Goal: Task Accomplishment & Management: Use online tool/utility

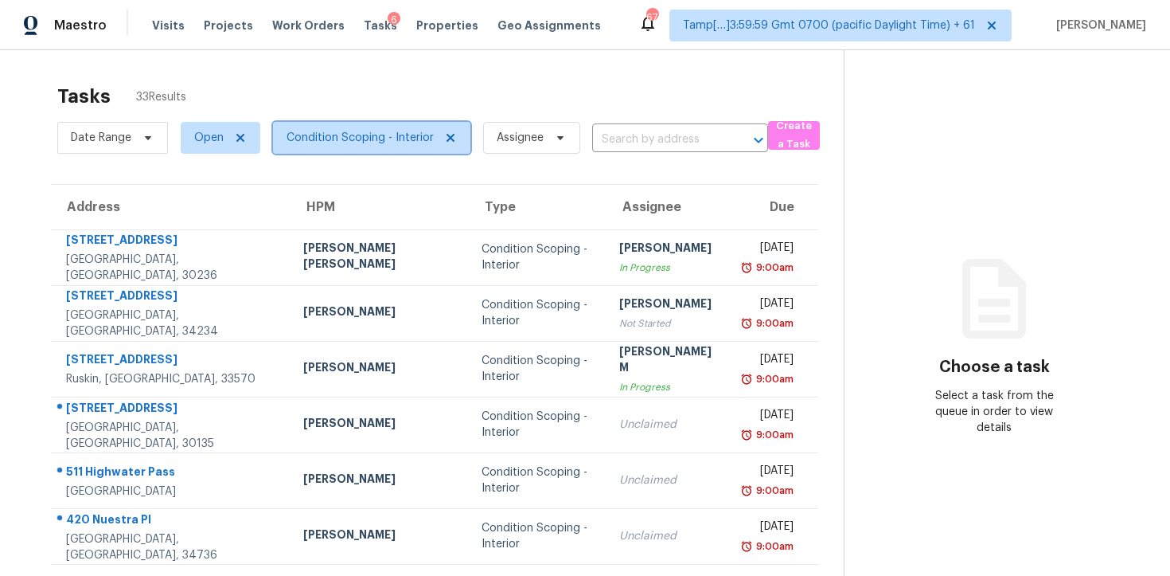
click at [401, 130] on span "Condition Scoping - Interior" at bounding box center [360, 138] width 147 height 16
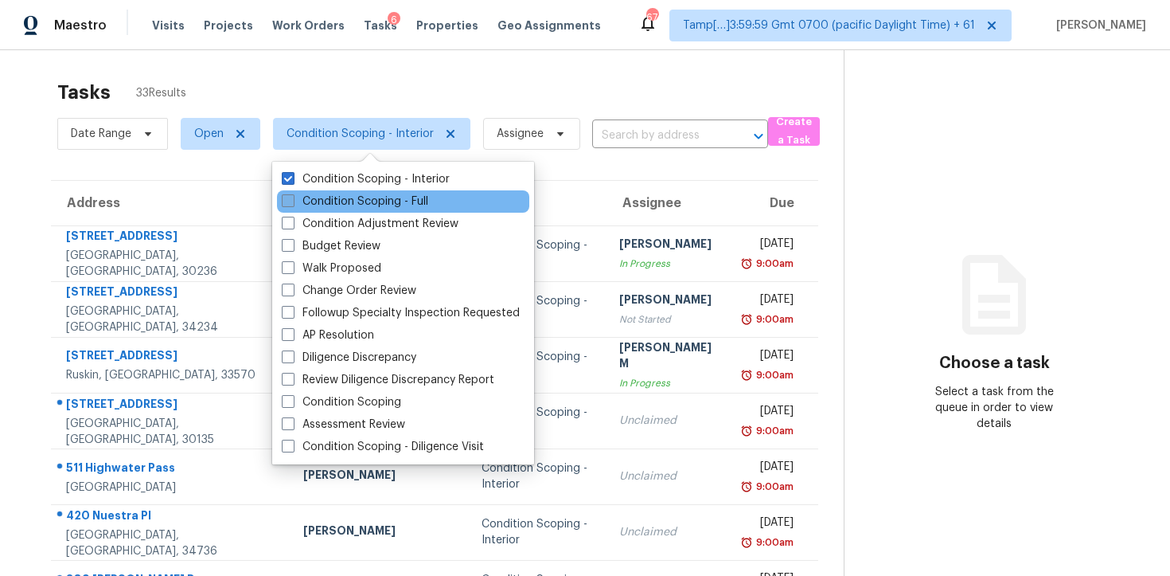
click at [391, 201] on label "Condition Scoping - Full" at bounding box center [355, 201] width 147 height 16
click at [292, 201] on input "Condition Scoping - Full" at bounding box center [287, 198] width 10 height 10
checkbox input "true"
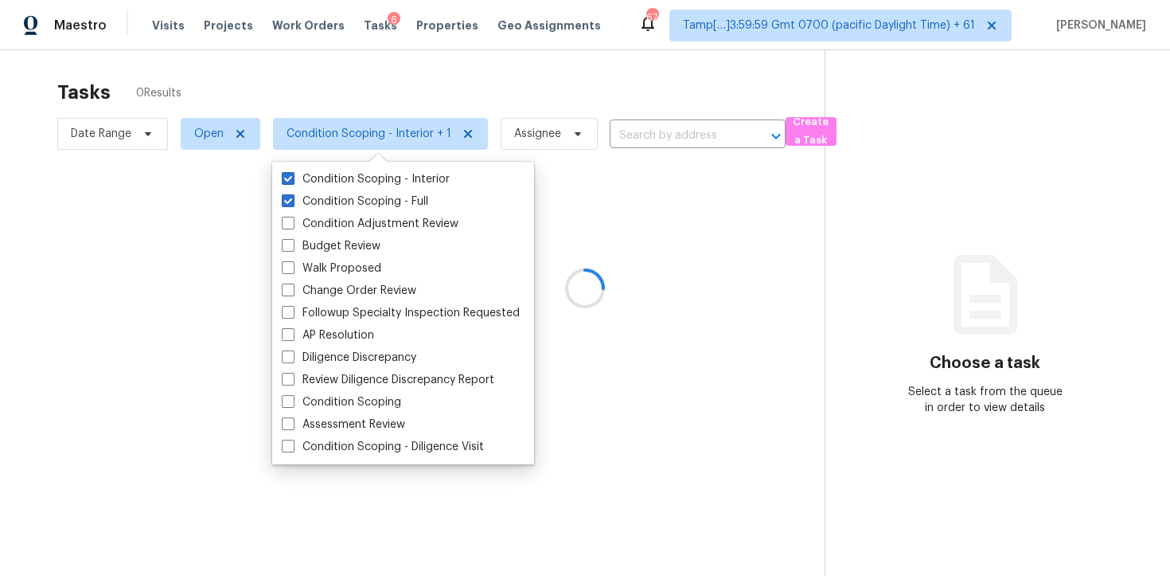
click at [269, 88] on div at bounding box center [585, 288] width 1170 height 576
